Goal: Find specific page/section: Find specific page/section

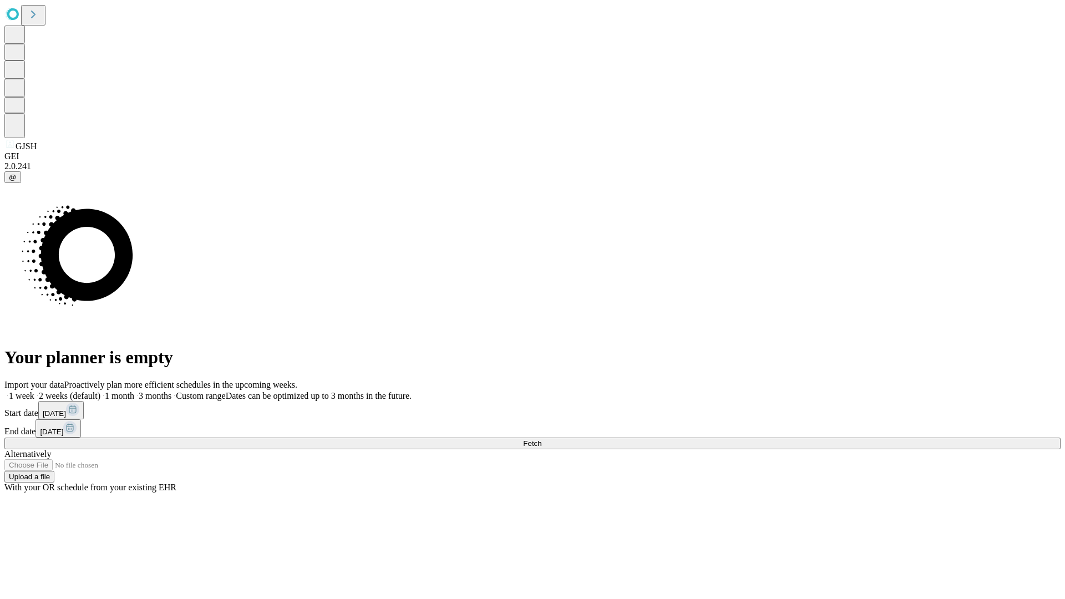
click at [541, 439] on span "Fetch" at bounding box center [532, 443] width 18 height 8
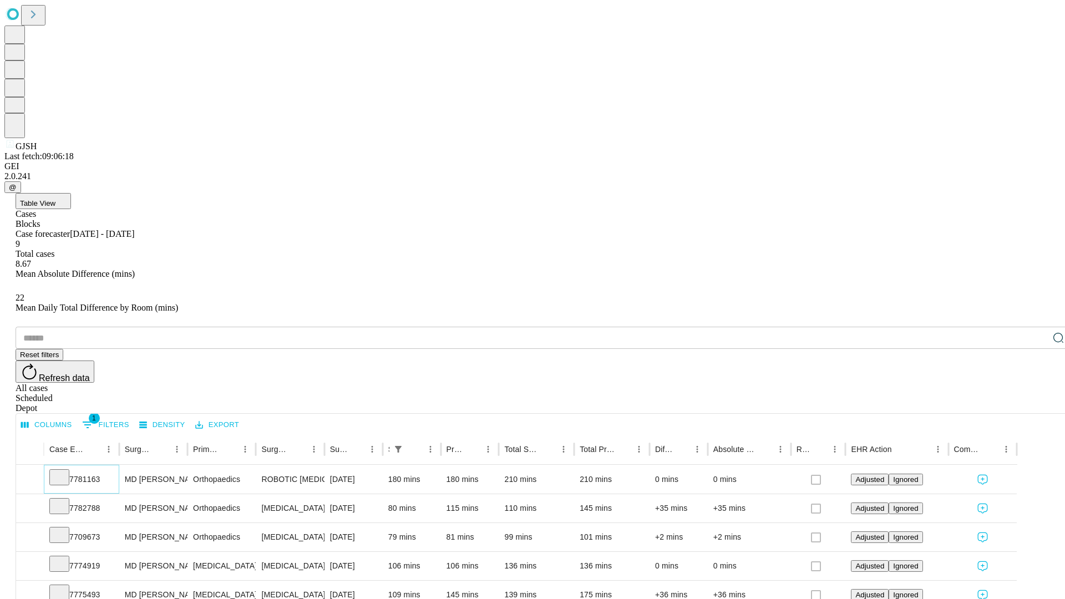
click at [65, 471] on icon at bounding box center [59, 476] width 11 height 11
